Goal: Task Accomplishment & Management: Manage account settings

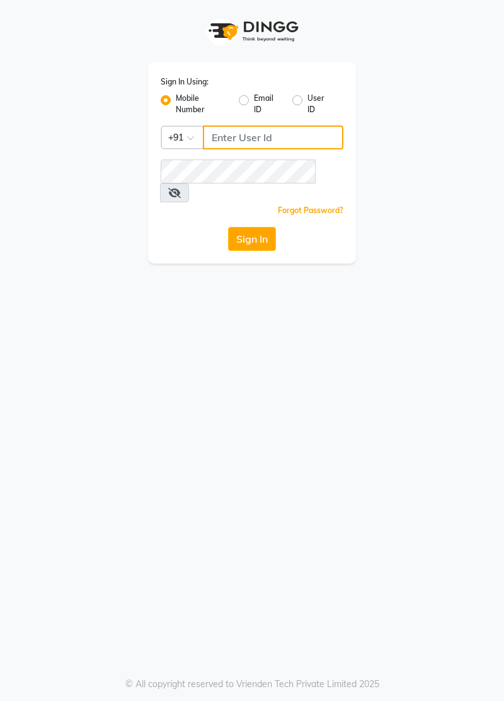
click at [282, 132] on input "Username" at bounding box center [273, 137] width 141 height 24
click at [181, 188] on icon at bounding box center [174, 193] width 13 height 10
click at [180, 188] on icon at bounding box center [173, 193] width 11 height 10
click at [248, 138] on input "Username" at bounding box center [273, 137] width 141 height 24
type input "7877802050"
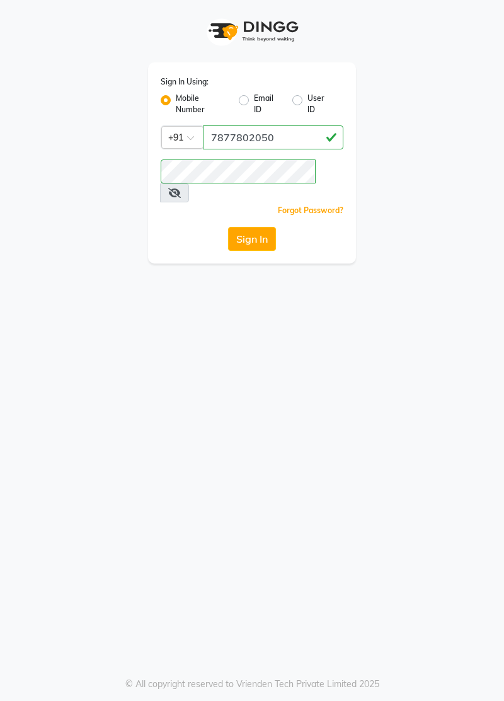
click at [272, 227] on button "Sign In" at bounding box center [252, 239] width 48 height 24
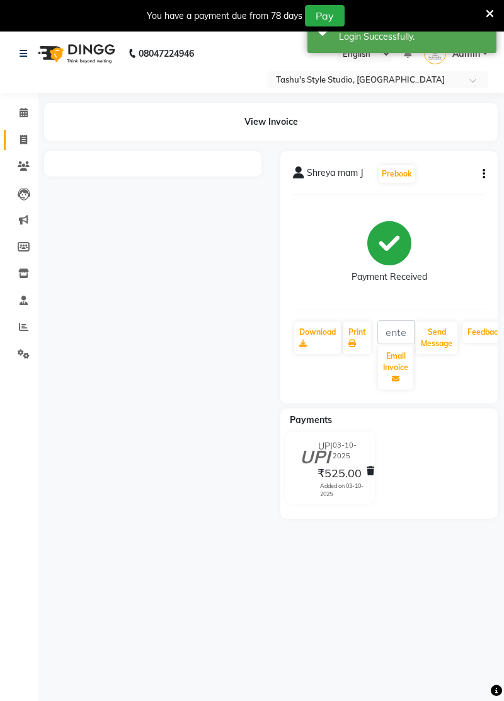
click at [26, 144] on icon at bounding box center [23, 139] width 7 height 9
select select "service"
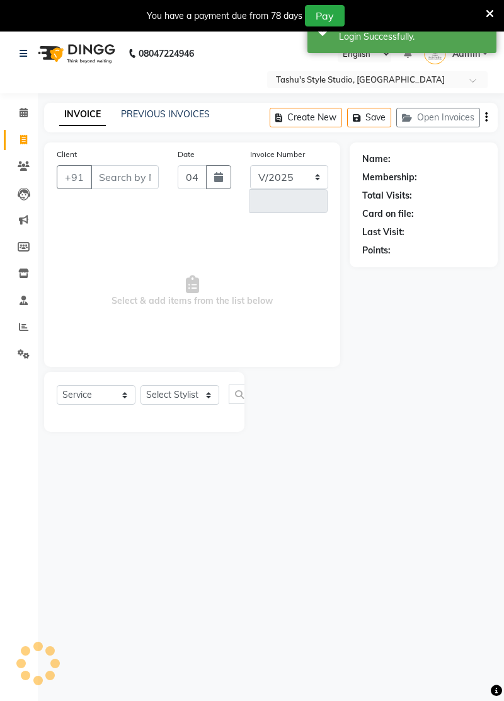
select select "5375"
type input "0964"
click at [121, 171] on input "Client" at bounding box center [125, 177] width 68 height 24
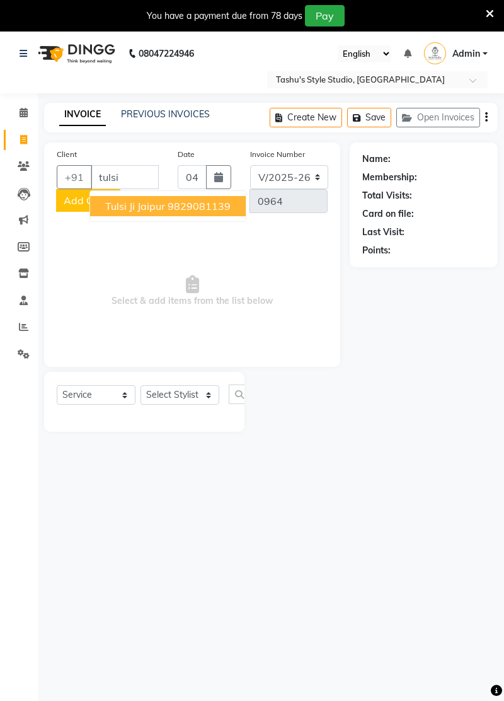
click at [217, 212] on button "[PERSON_NAME] 9829081139" at bounding box center [168, 206] width 156 height 20
type input "9829081139"
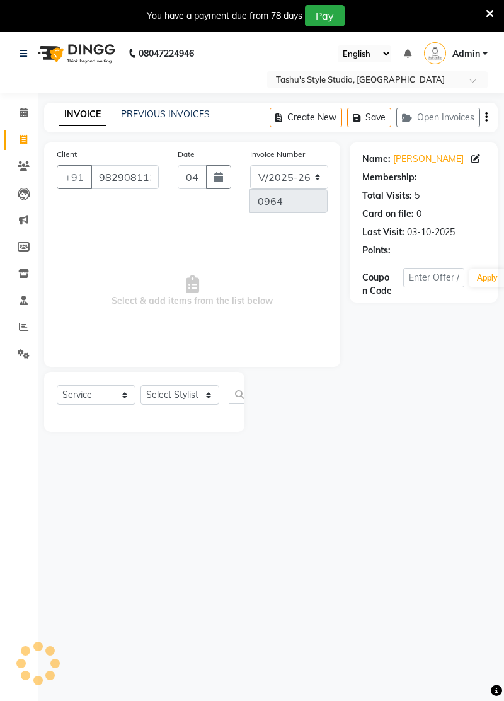
click at [430, 162] on link "[PERSON_NAME]" at bounding box center [428, 159] width 71 height 13
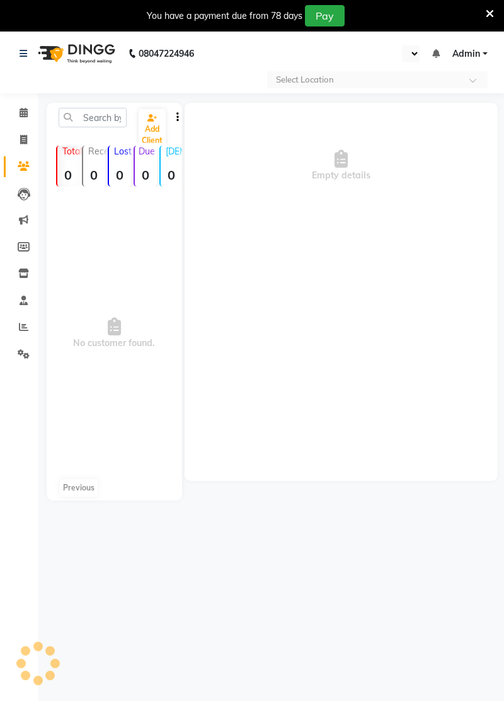
select select "en"
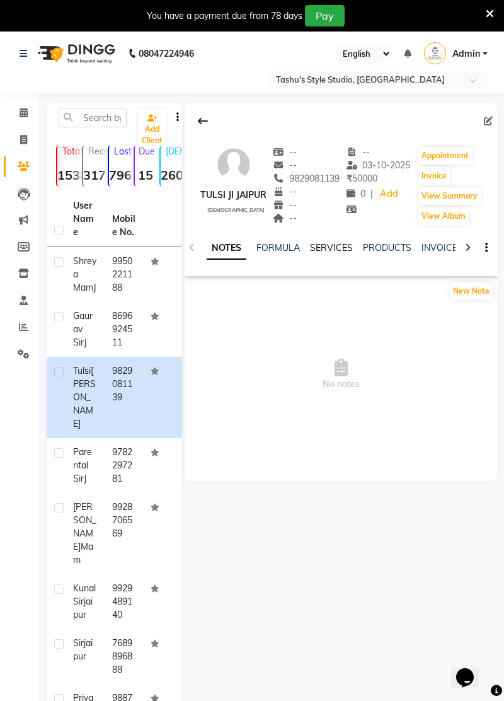
click at [333, 242] on link "SERVICES" at bounding box center [331, 247] width 43 height 11
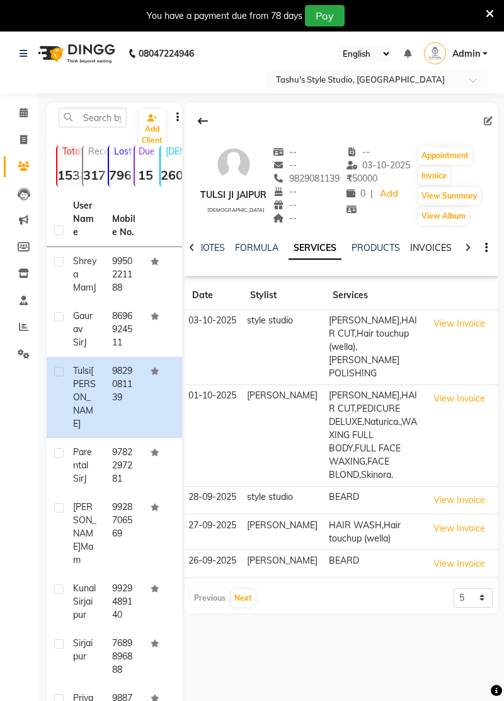
click at [433, 251] on link "INVOICES" at bounding box center [431, 247] width 42 height 11
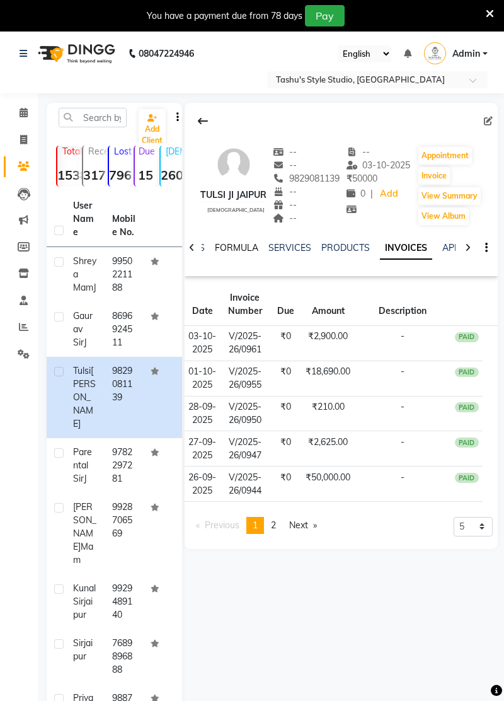
click at [237, 250] on link "FORMULA" at bounding box center [236, 247] width 43 height 11
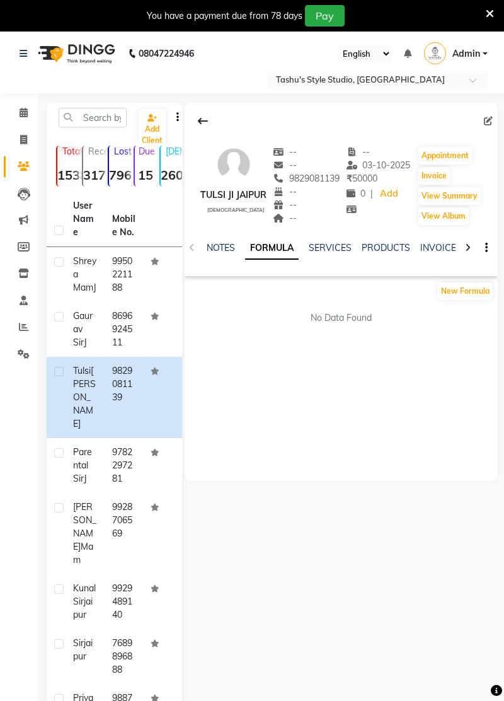
click at [328, 231] on div "NOTES FORMULA SERVICES PRODUCTS INVOICES APPOINTMENTS MEMBERSHIP PACKAGES VOUCH…" at bounding box center [341, 247] width 313 height 43
click at [330, 248] on link "SERVICES" at bounding box center [330, 247] width 43 height 11
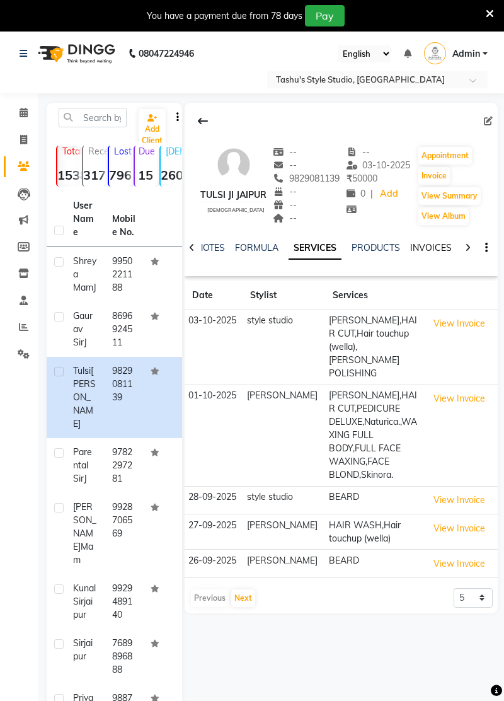
click at [436, 250] on link "INVOICES" at bounding box center [431, 247] width 42 height 11
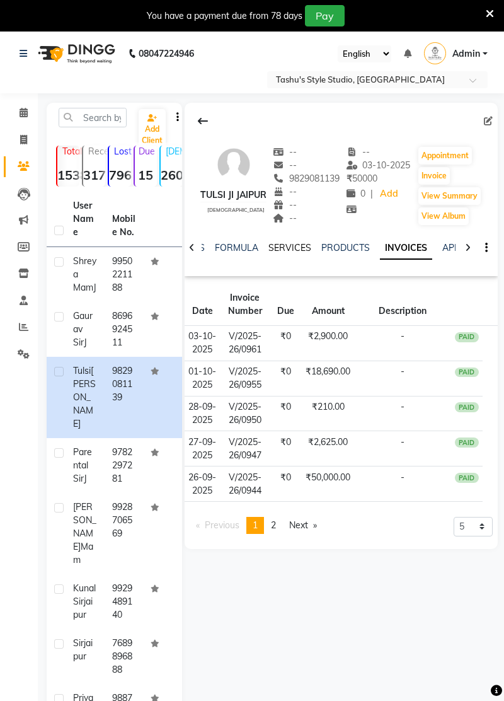
click at [295, 251] on link "SERVICES" at bounding box center [290, 247] width 43 height 11
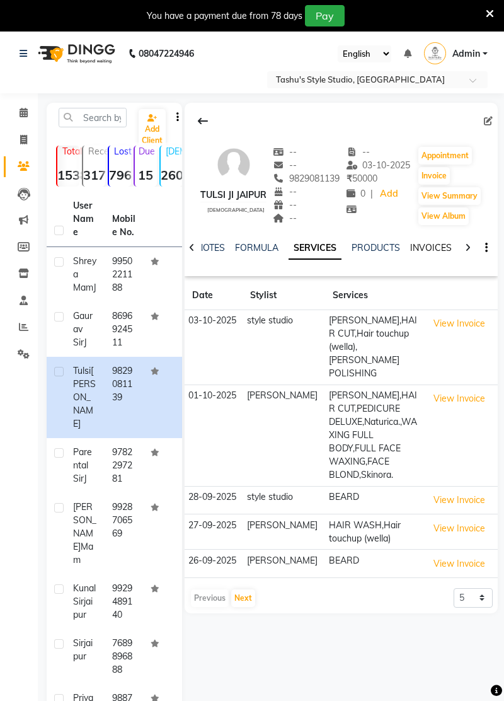
click at [434, 245] on link "INVOICES" at bounding box center [431, 247] width 42 height 11
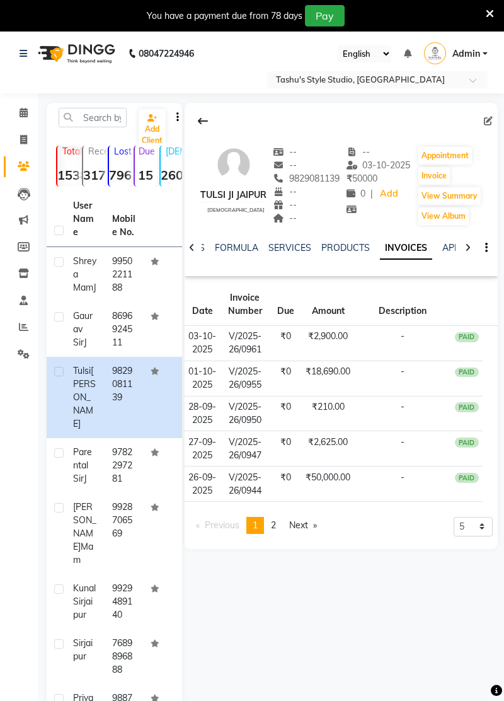
click at [395, 354] on td "-" at bounding box center [403, 343] width 96 height 35
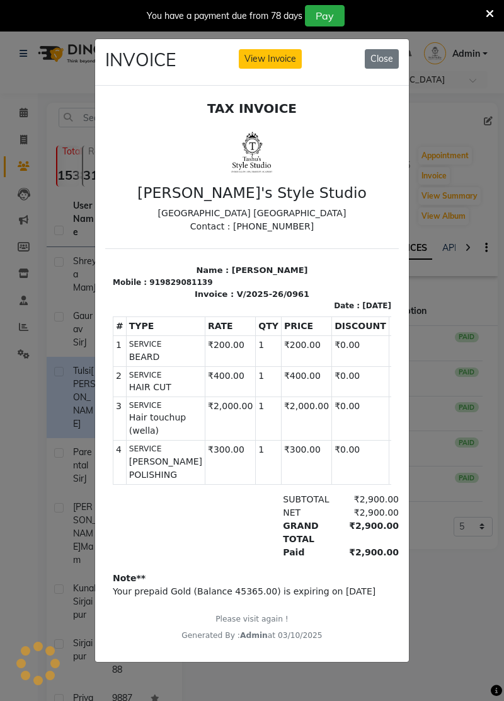
scroll to position [10, 0]
click at [388, 69] on button "Close" at bounding box center [382, 59] width 34 height 20
